Goal: Task Accomplishment & Management: Complete application form

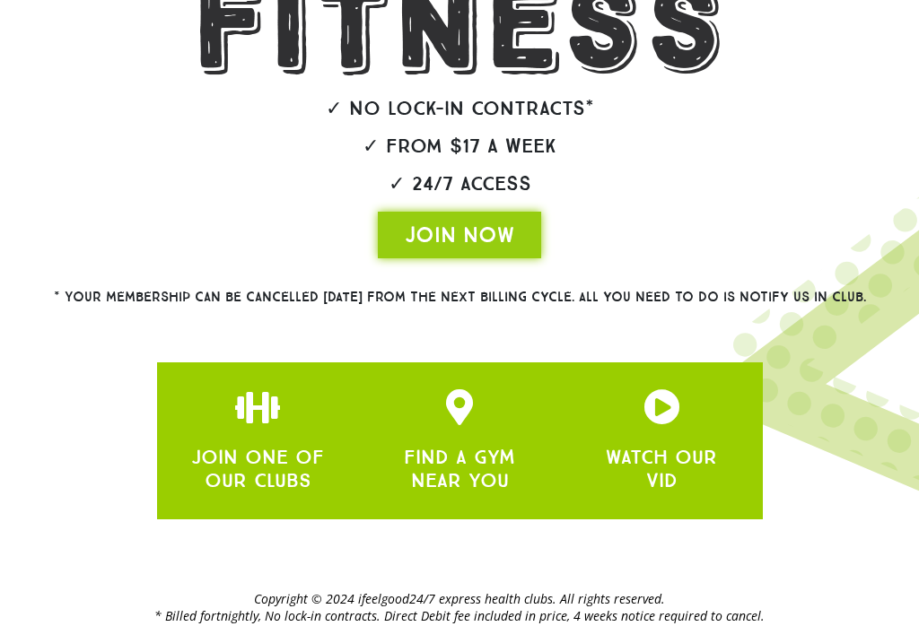
scroll to position [507, 0]
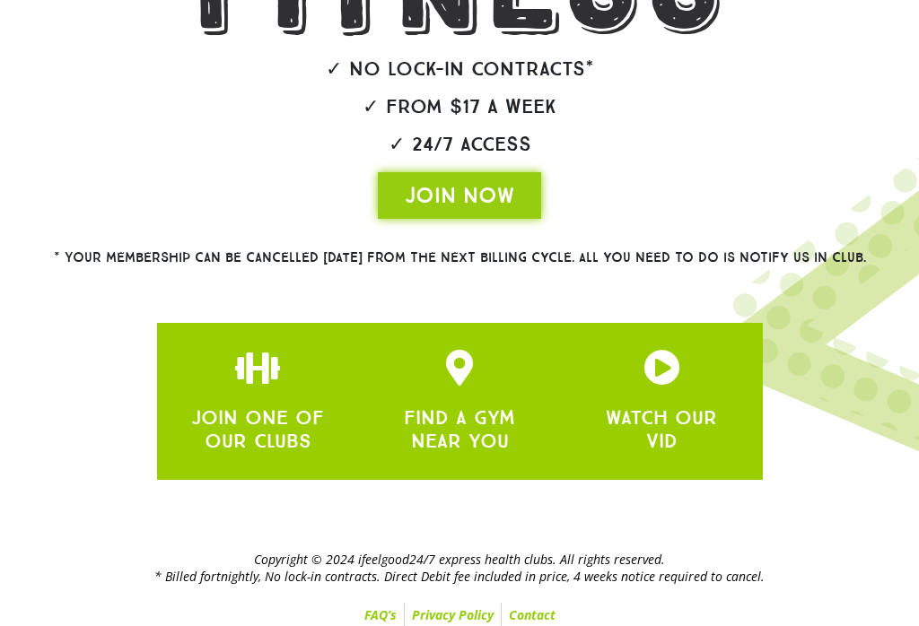
click at [441, 209] on span "JOIN NOW" at bounding box center [459, 195] width 109 height 29
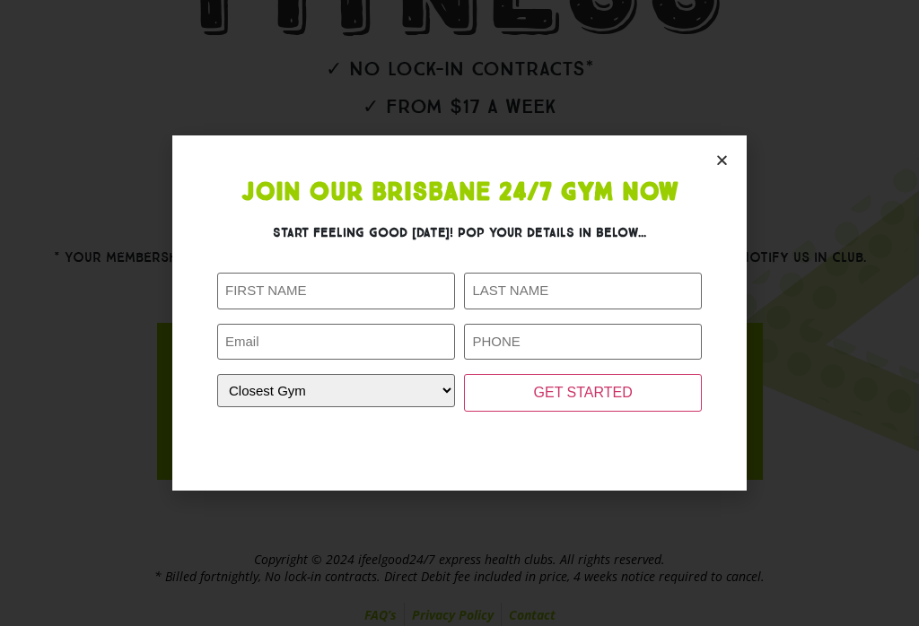
click at [717, 167] on icon "Close" at bounding box center [721, 159] width 13 height 13
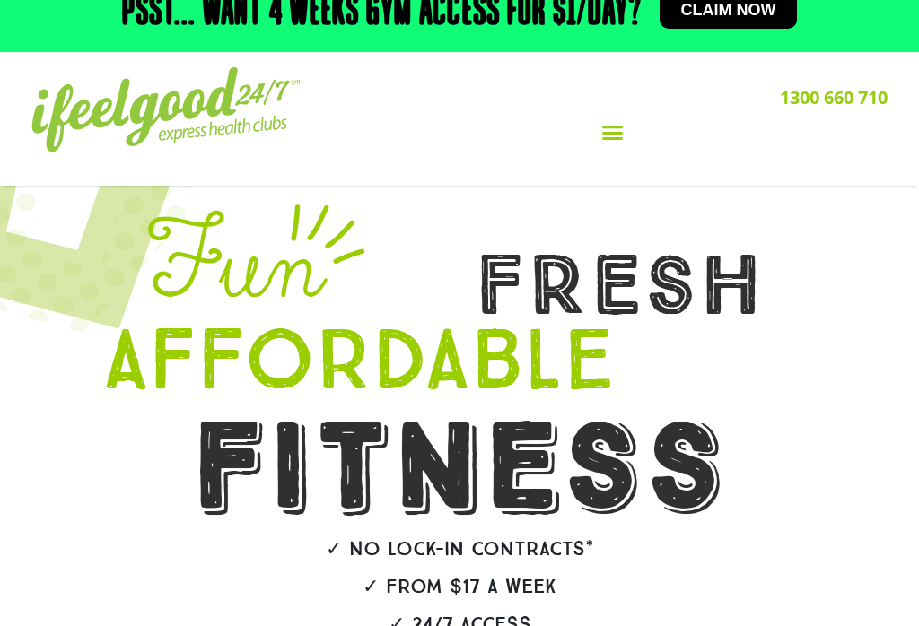
scroll to position [0, 0]
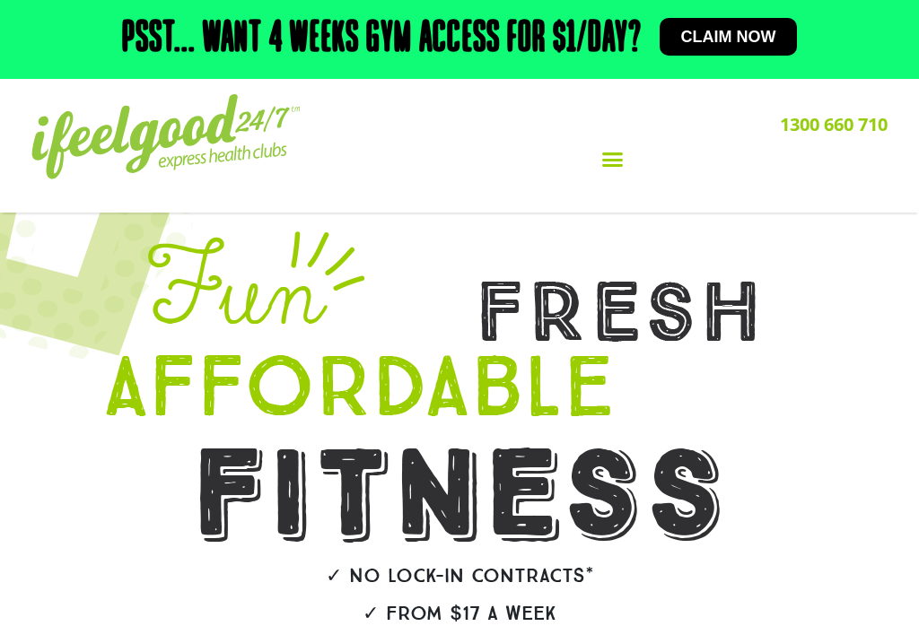
click at [610, 170] on icon "Menu Toggle" at bounding box center [612, 159] width 22 height 22
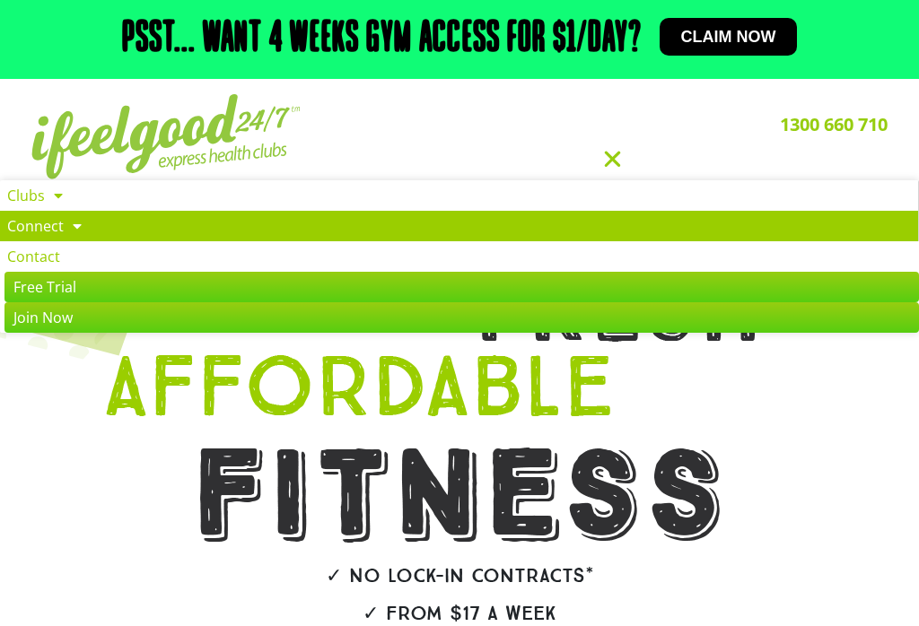
click at [27, 225] on link "Connect" at bounding box center [459, 226] width 918 height 31
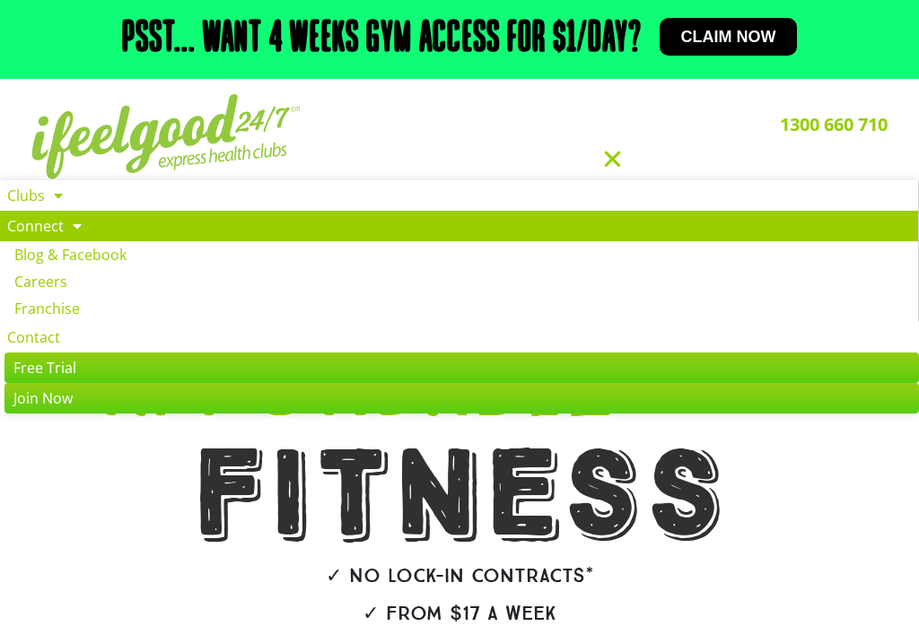
click at [862, 122] on link "1300 660 710" at bounding box center [834, 124] width 108 height 24
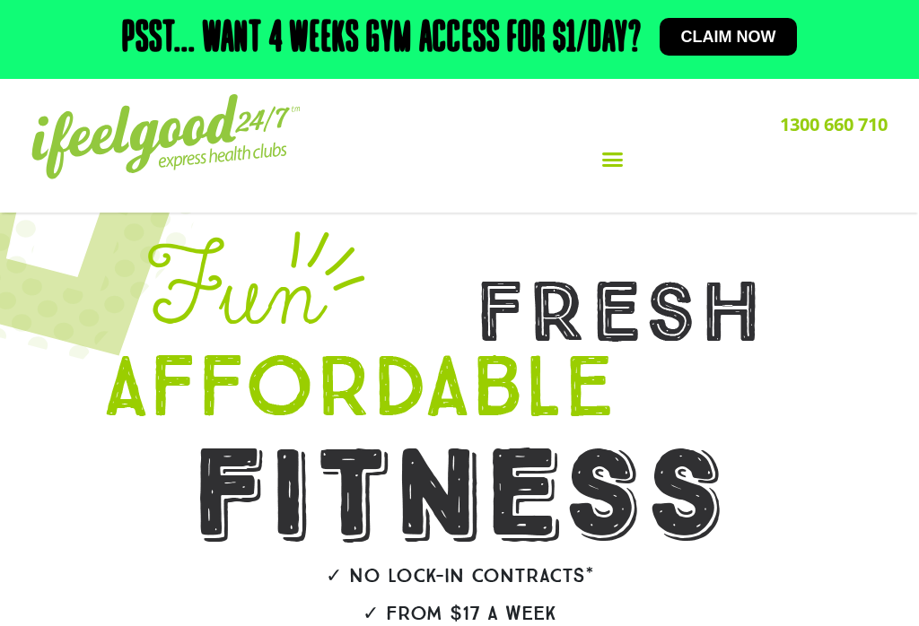
click at [603, 161] on icon "Menu Toggle" at bounding box center [612, 159] width 22 height 22
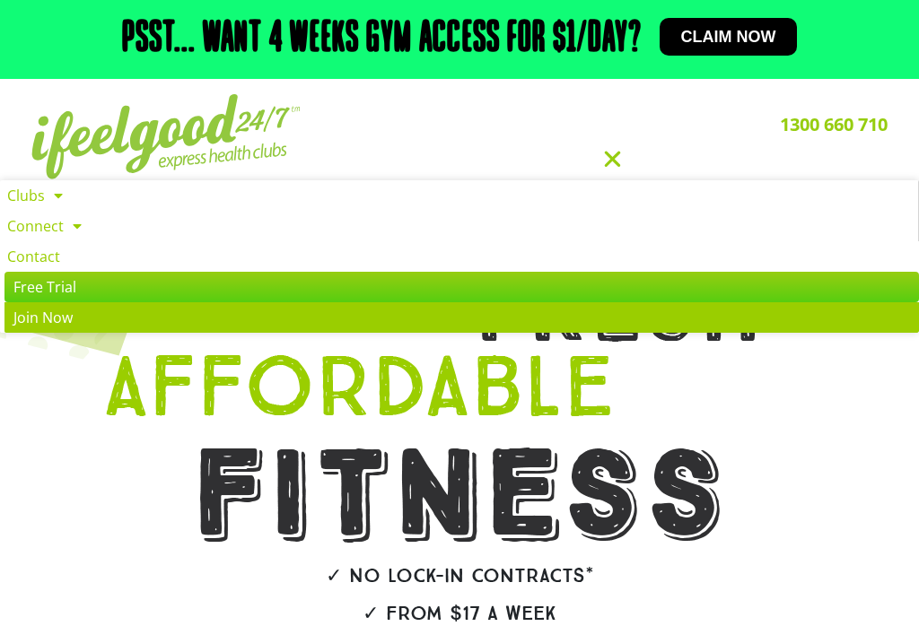
click at [661, 330] on link "Join Now" at bounding box center [461, 317] width 914 height 31
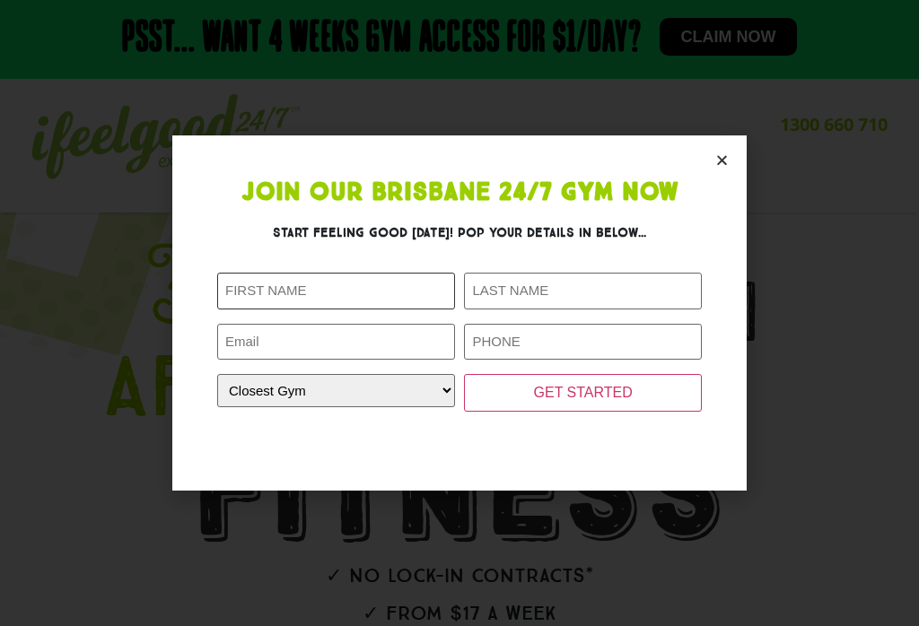
click at [416, 288] on input "First Name (Required)" at bounding box center [336, 291] width 238 height 37
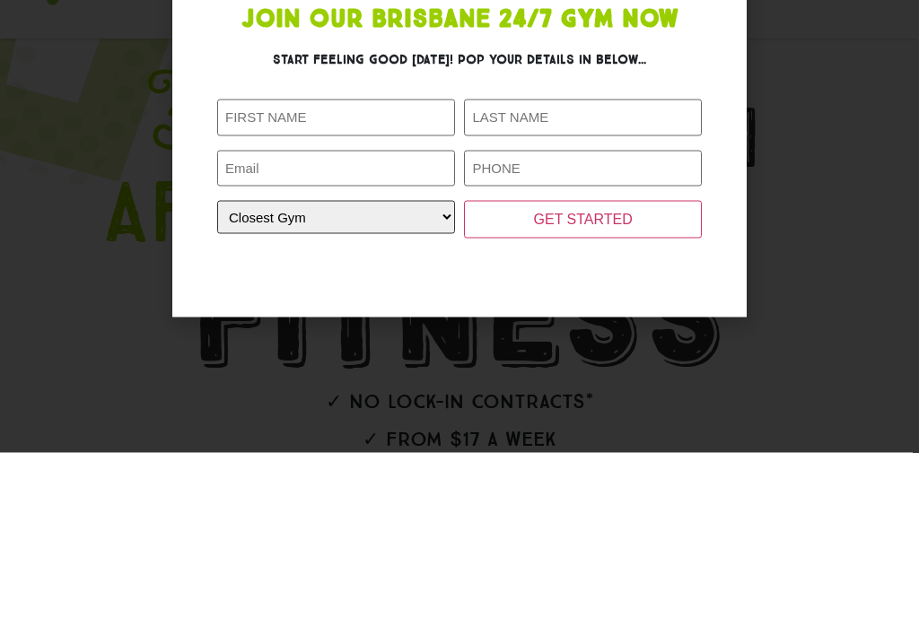
click at [423, 374] on select "Closest Gym Alexandra Hills Calamvale Coopers Plains Middle Park Oxenford Oxley…" at bounding box center [336, 390] width 238 height 33
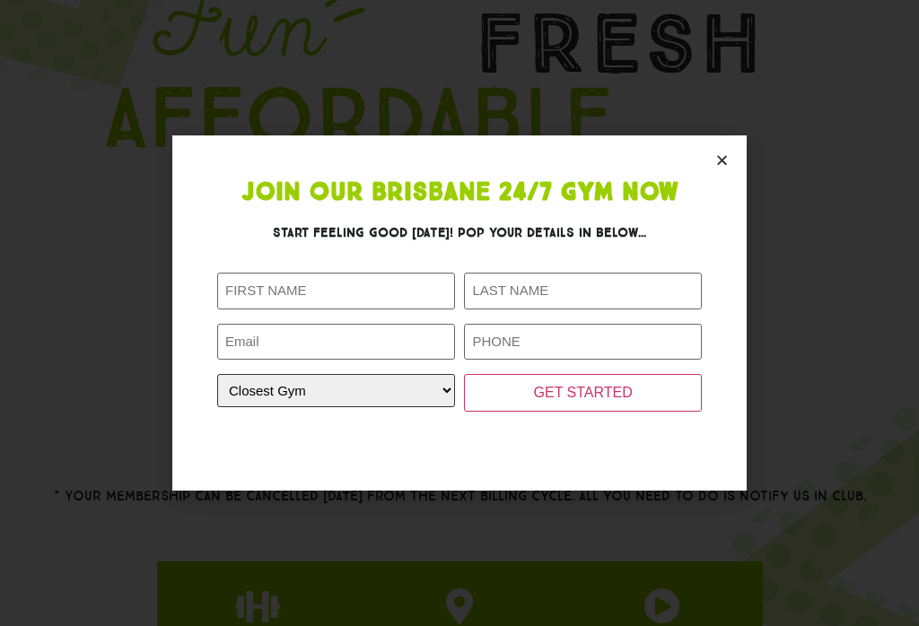
select select "[GEOGRAPHIC_DATA]"
click at [409, 306] on input "First Name (Required)" at bounding box center [336, 291] width 238 height 37
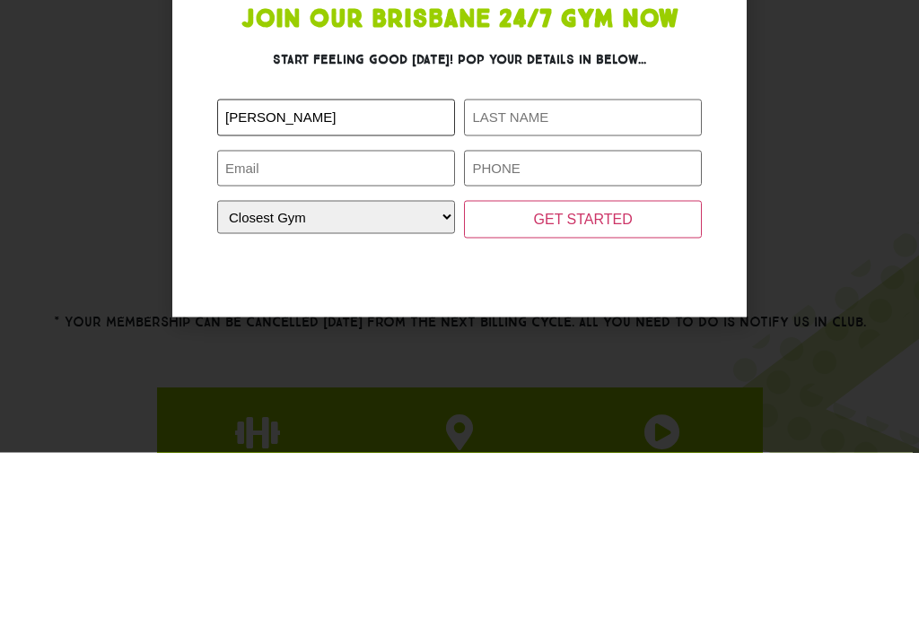
type input "Adrian"
click at [654, 273] on input "Last Name (Required)" at bounding box center [583, 291] width 238 height 37
type input "Pesce"
click at [625, 324] on input "Phone (Required)" at bounding box center [583, 342] width 238 height 37
type input "0468300306"
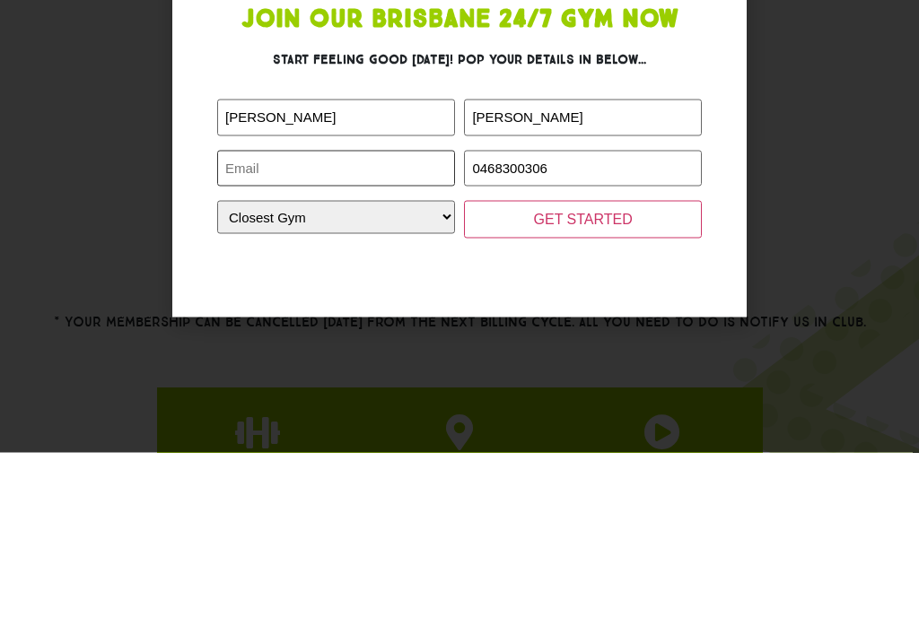
click at [405, 324] on input "Email (Required)" at bounding box center [336, 342] width 238 height 37
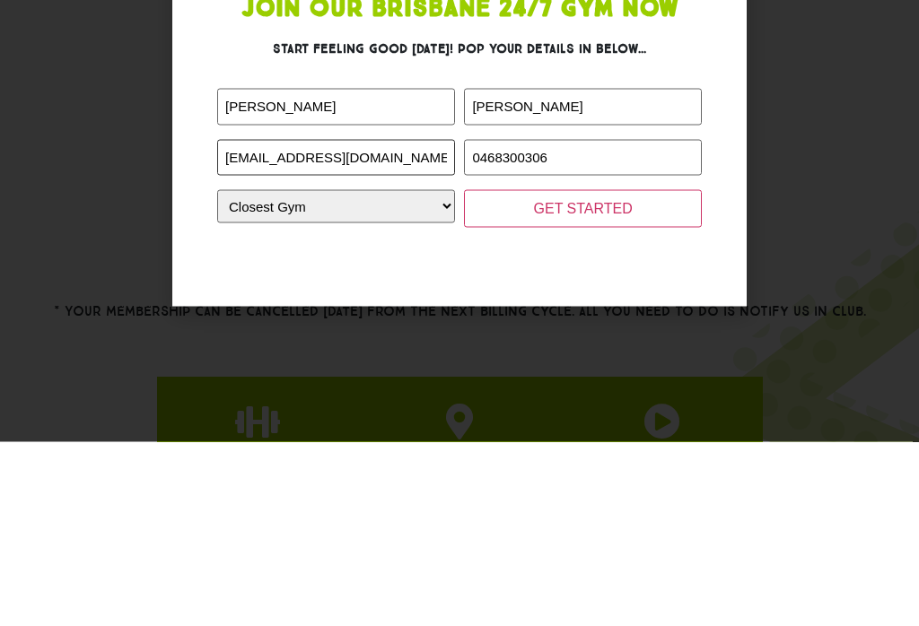
type input "adrianhippo18@gmail.com"
click at [669, 374] on input "GET STARTED" at bounding box center [583, 393] width 238 height 38
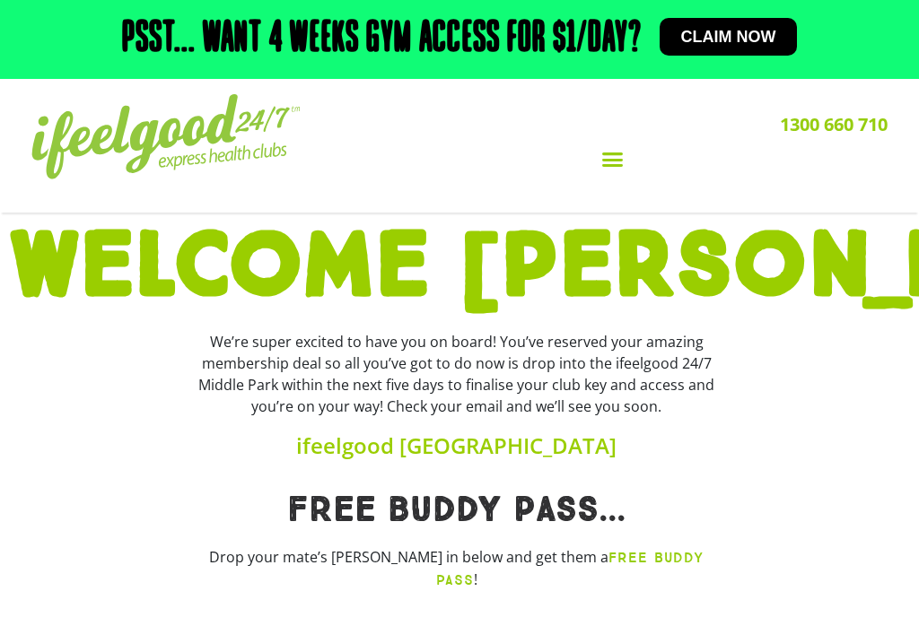
scroll to position [6, 0]
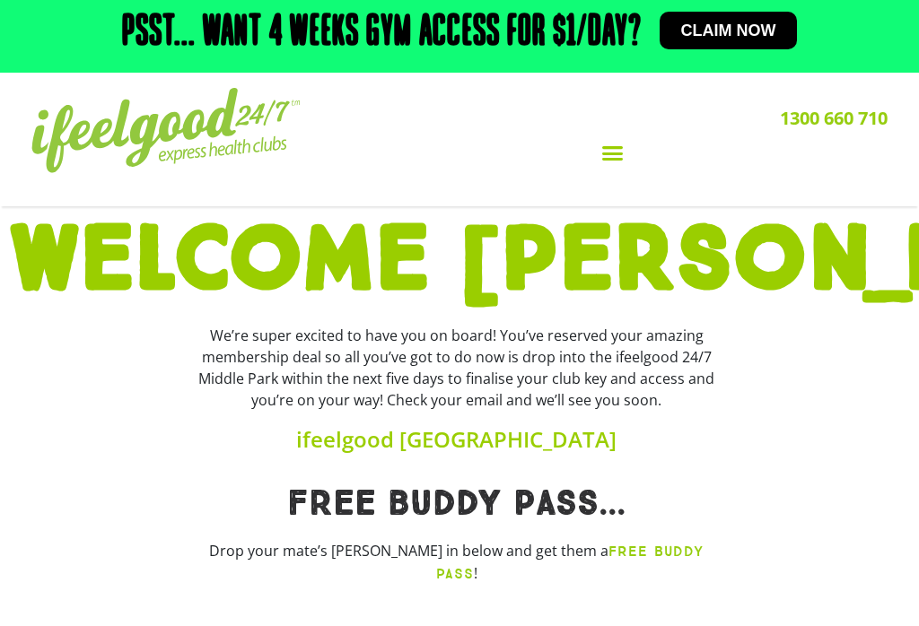
click at [611, 168] on div "Menu Toggle" at bounding box center [612, 153] width 550 height 34
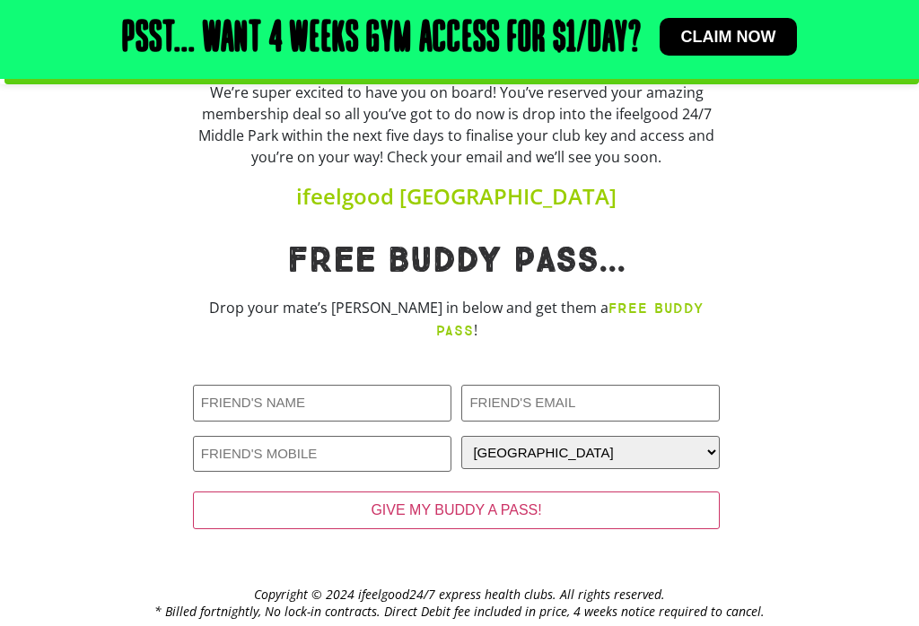
scroll to position [117, 0]
